Goal: Register for event/course

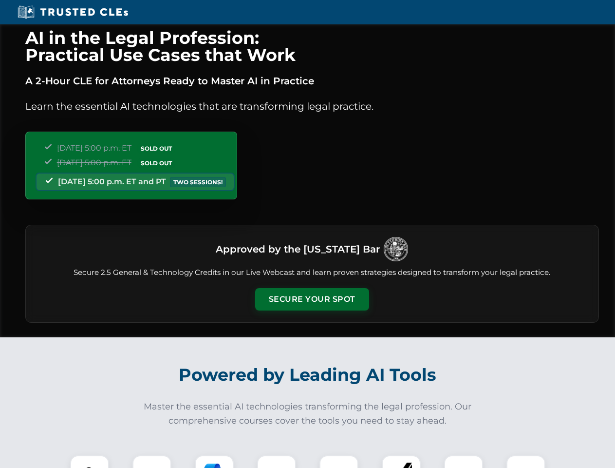
click at [312, 299] on button "Secure Your Spot" at bounding box center [312, 299] width 114 height 22
click at [90, 461] on img at bounding box center [90, 474] width 28 height 28
click at [152, 461] on div at bounding box center [151, 474] width 39 height 39
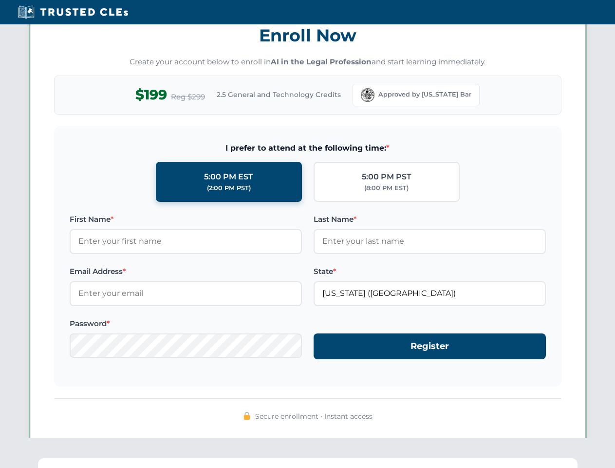
click at [277, 461] on div "AI in the Legal Profession: Practical Use Cases that Work A 2-Hour CLE for Atto…" at bounding box center [307, 319] width 615 height 2279
